Goal: Task Accomplishment & Management: Manage account settings

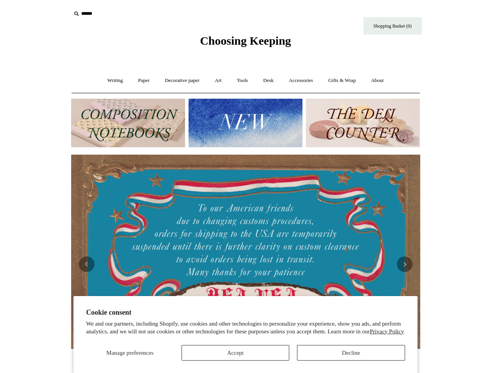
click at [246, 187] on img at bounding box center [245, 252] width 349 height 195
click at [130, 353] on span "Manage preferences" at bounding box center [130, 353] width 47 height 6
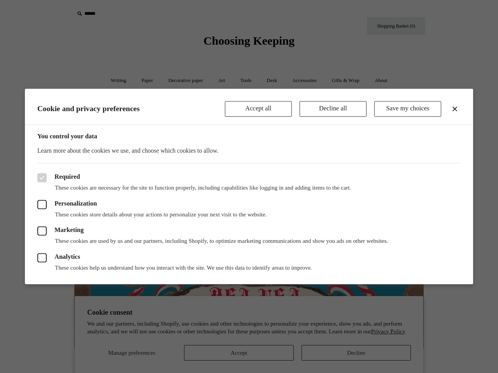
click at [235, 353] on div at bounding box center [249, 186] width 498 height 373
click at [351, 353] on div at bounding box center [249, 186] width 498 height 373
click at [119, 14] on div at bounding box center [249, 186] width 498 height 373
click at [245, 123] on header "Cookie and privacy preferences Accept all Decline all Save my choices" at bounding box center [249, 107] width 448 height 36
click at [246, 261] on label "Analytics" at bounding box center [248, 257] width 423 height 9
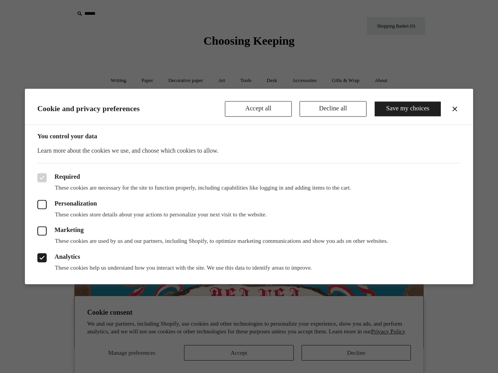
click at [246, 261] on label "Analytics" at bounding box center [248, 257] width 423 height 9
click at [246, 252] on div "Analytics These cookies help us understand how you interact with the site. We u…" at bounding box center [248, 258] width 423 height 27
click at [456, 264] on div "Analytics These cookies help us understand how you interact with the site. We u…" at bounding box center [248, 258] width 423 height 27
